Goal: Find specific page/section: Find specific page/section

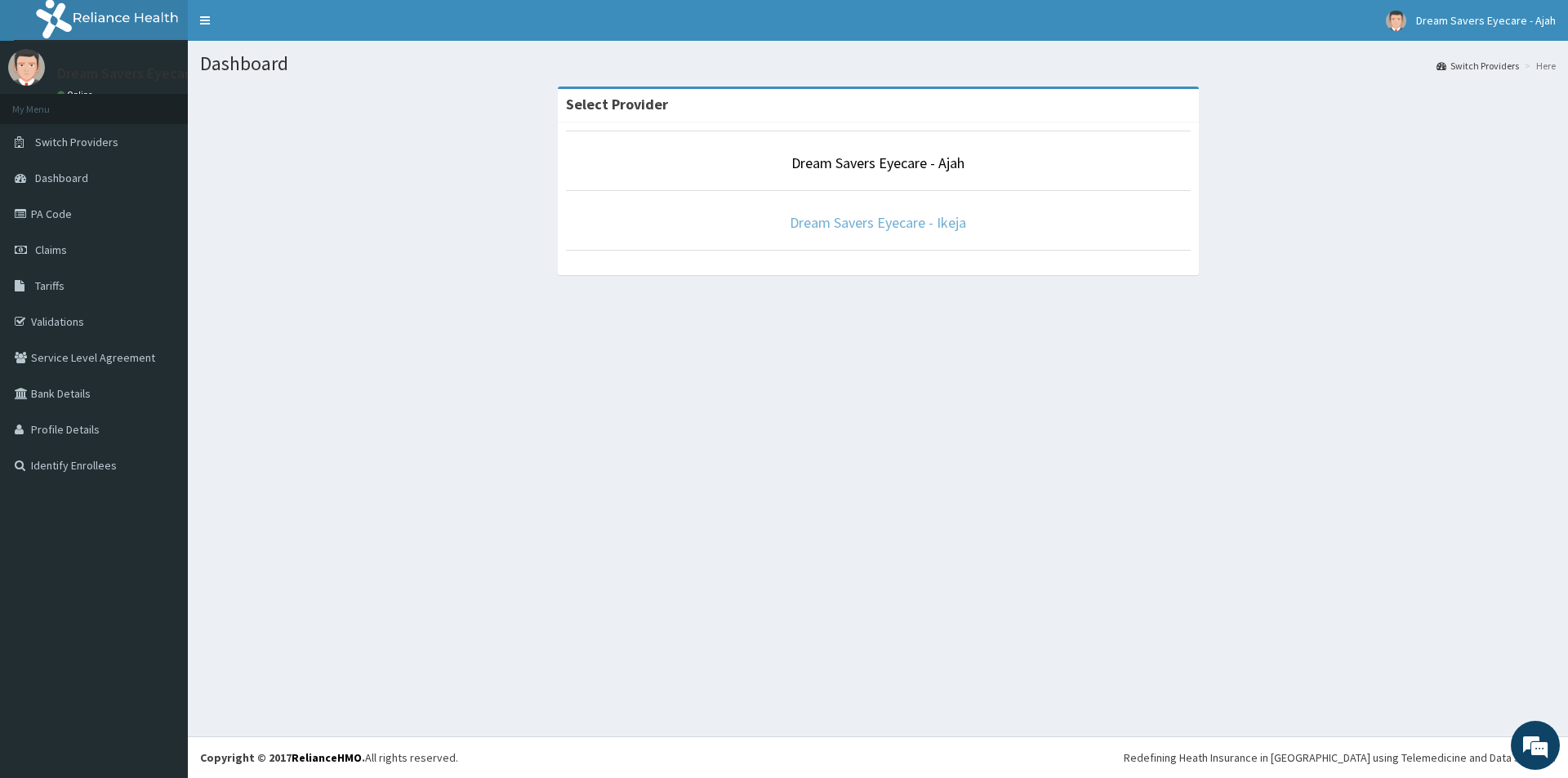
click at [926, 228] on link "Dream Savers Eyecare - Ikeja" at bounding box center [877, 222] width 176 height 18
